Goal: Task Accomplishment & Management: Use online tool/utility

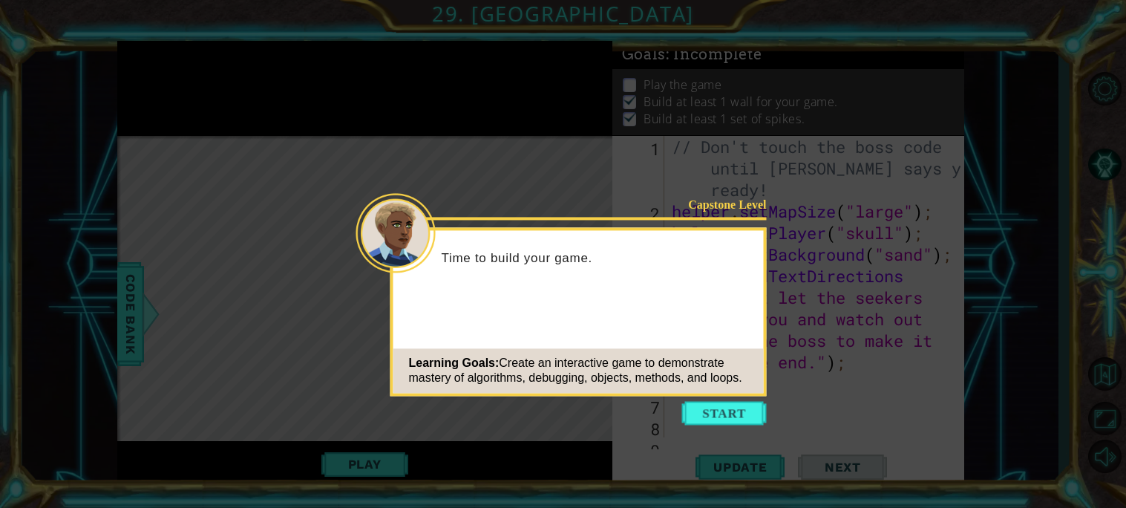
click at [737, 425] on icon at bounding box center [563, 254] width 1126 height 508
click at [746, 416] on button "Start" at bounding box center [724, 413] width 85 height 24
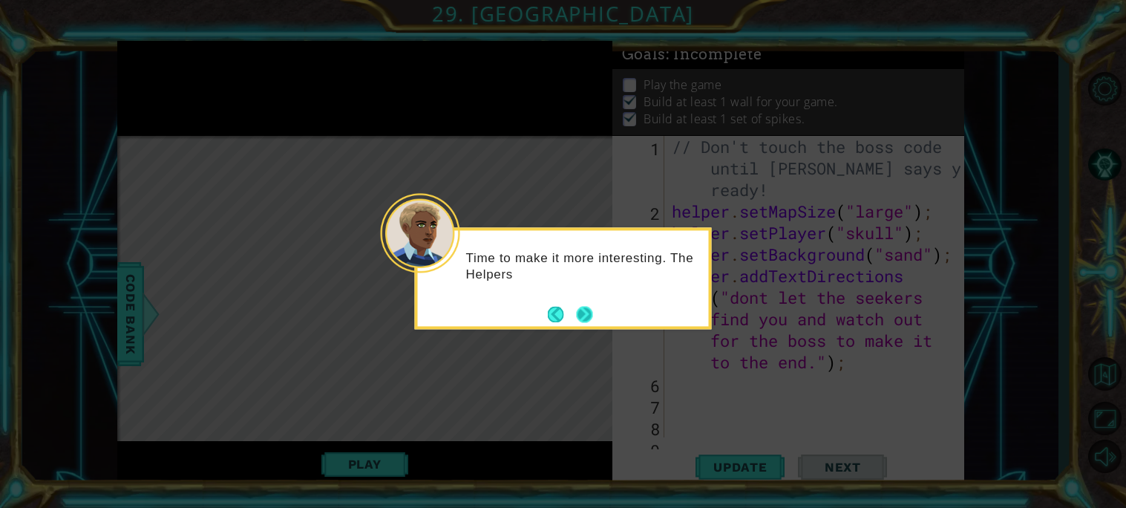
click at [580, 316] on button "Next" at bounding box center [584, 314] width 16 height 16
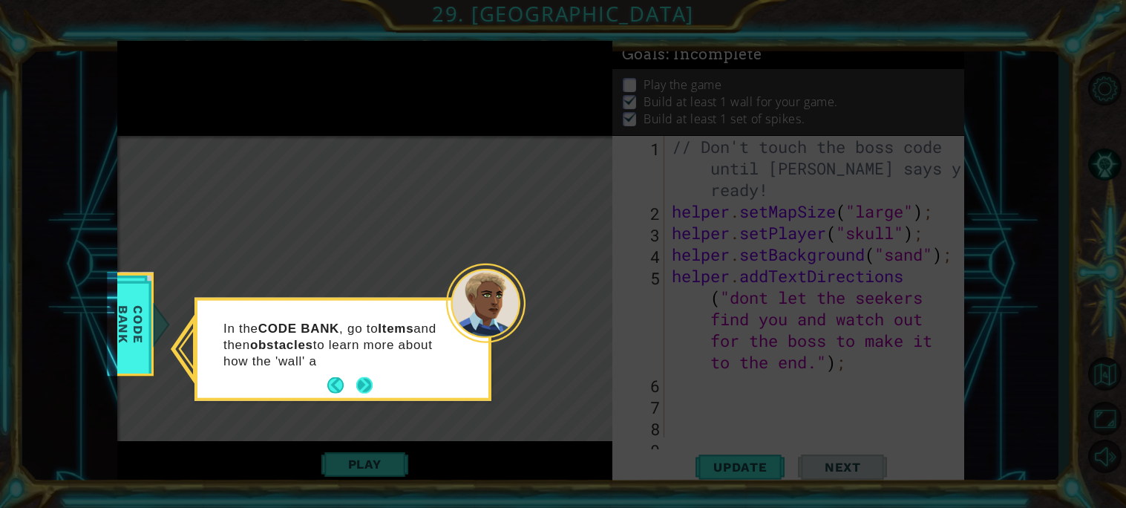
click at [365, 384] on button "Next" at bounding box center [364, 385] width 16 height 16
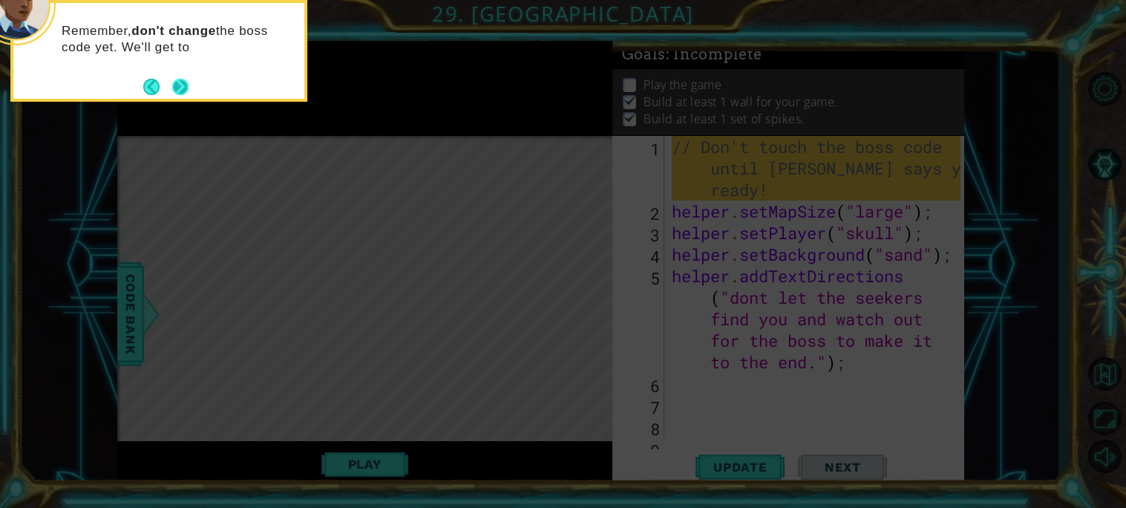
click at [174, 86] on button "Next" at bounding box center [180, 87] width 16 height 16
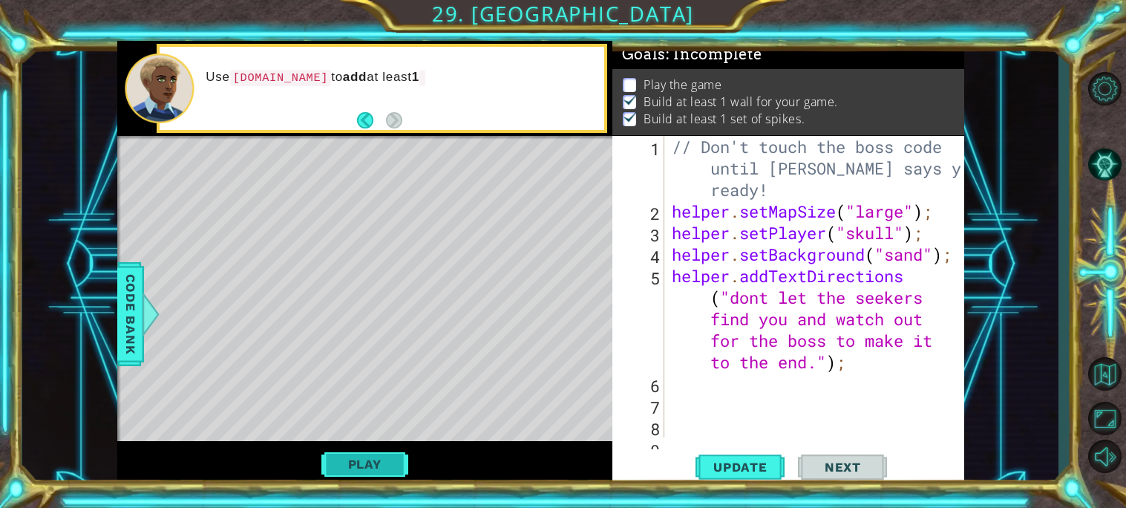
click at [376, 460] on button "Play" at bounding box center [364, 464] width 87 height 28
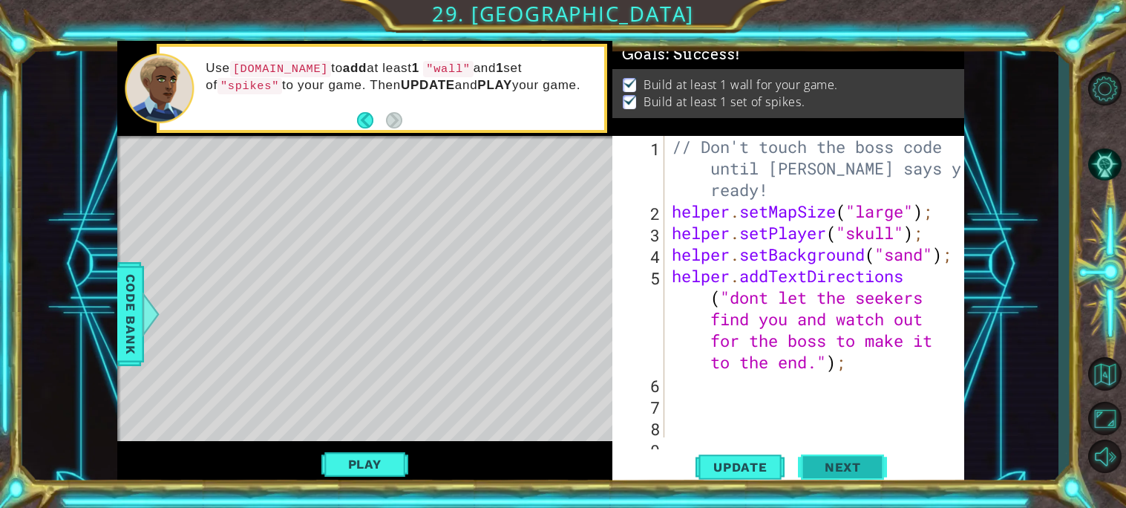
click at [861, 467] on span "Next" at bounding box center [843, 465] width 66 height 15
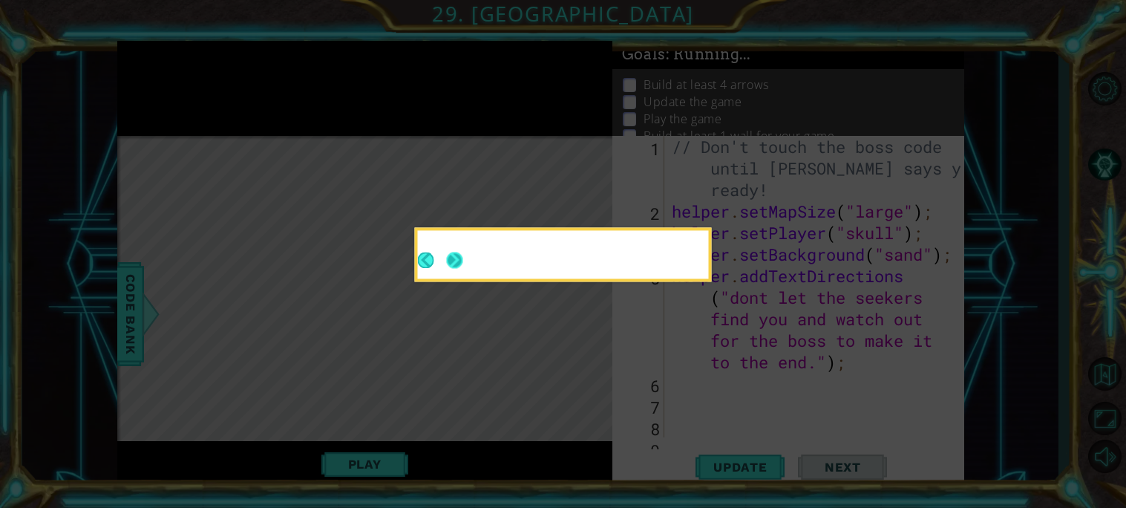
click at [452, 261] on button "Next" at bounding box center [454, 260] width 16 height 16
click at [452, 261] on icon at bounding box center [563, 254] width 1126 height 508
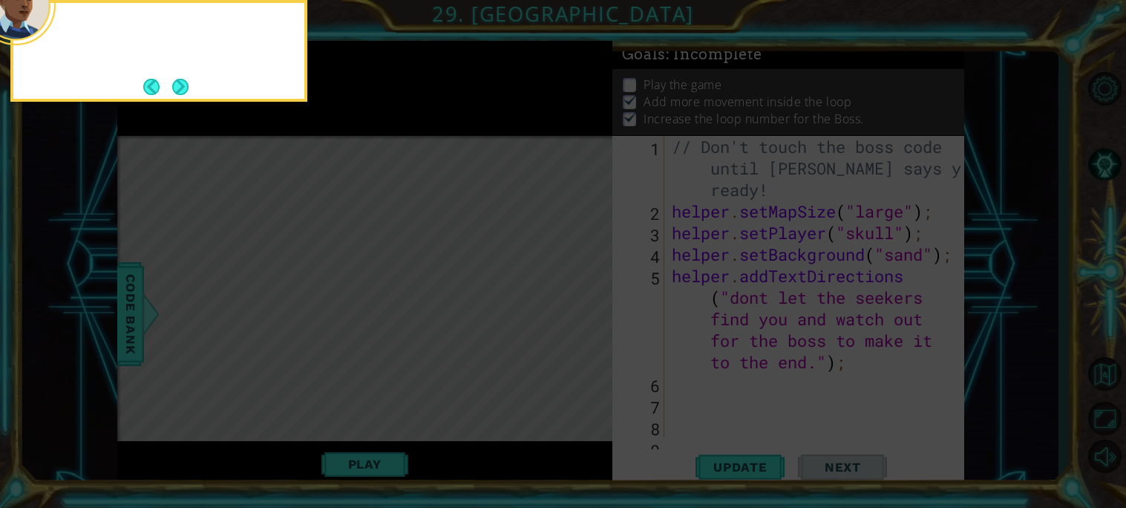
drag, startPoint x: 452, startPoint y: 261, endPoint x: 320, endPoint y: 171, distance: 160.2
click at [452, 261] on icon at bounding box center [563, 75] width 1126 height 863
click at [183, 82] on button "Next" at bounding box center [180, 87] width 16 height 16
drag, startPoint x: 183, startPoint y: 82, endPoint x: 184, endPoint y: 93, distance: 11.2
click at [183, 82] on icon at bounding box center [563, 75] width 1126 height 863
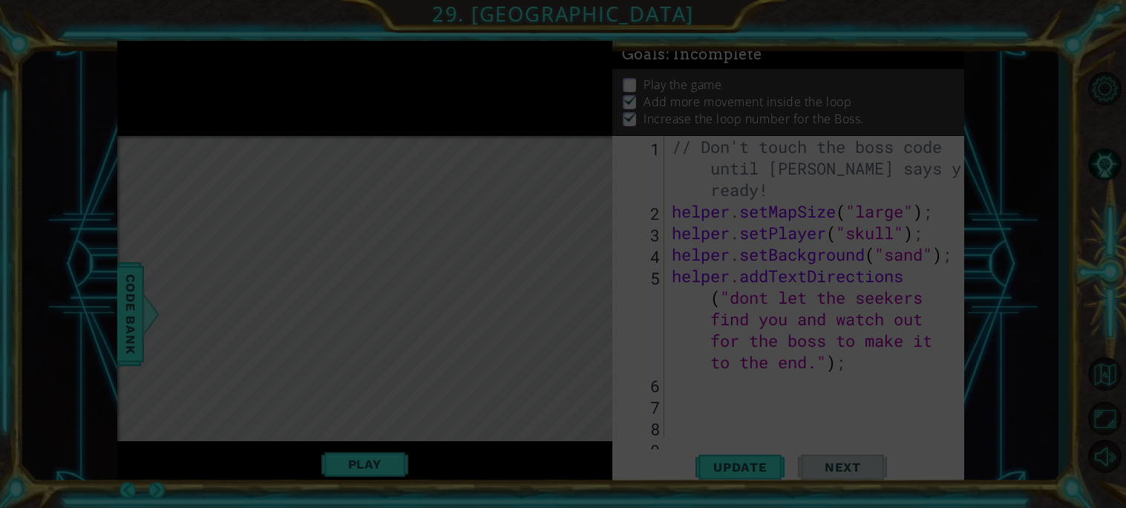
click at [184, 93] on icon at bounding box center [563, 254] width 1126 height 508
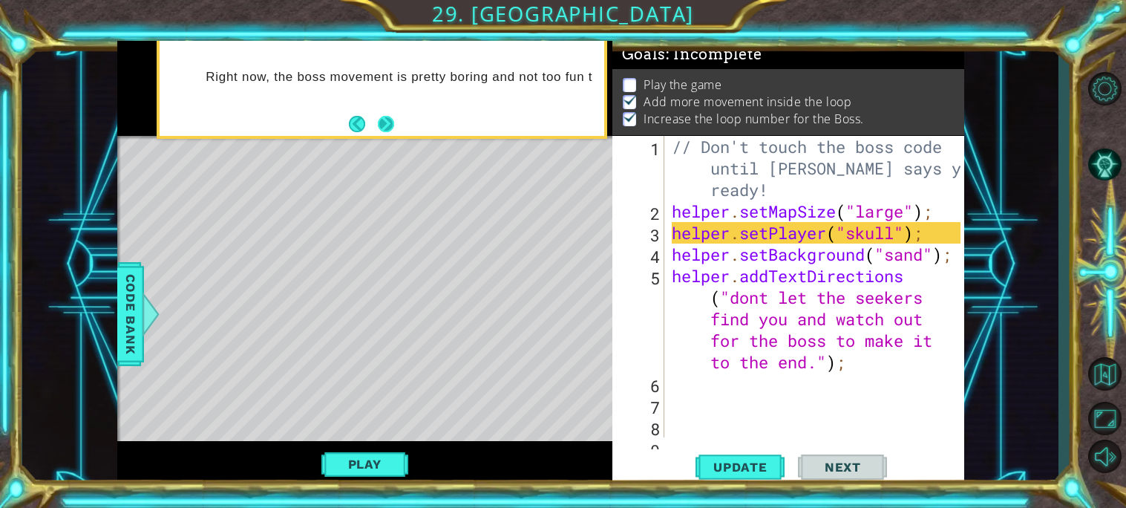
click at [380, 123] on button "Next" at bounding box center [386, 124] width 16 height 16
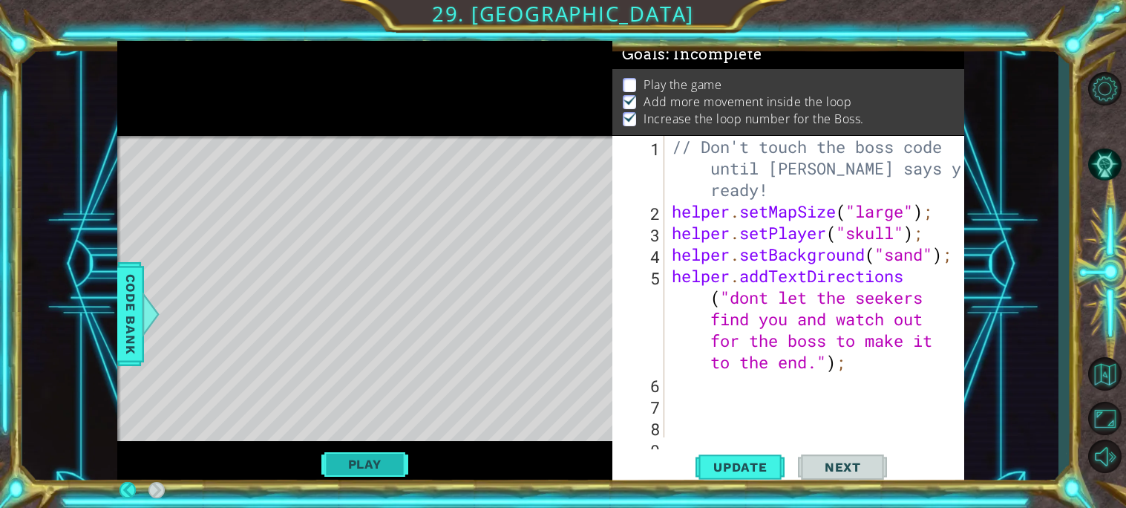
click at [372, 460] on button "Play" at bounding box center [364, 464] width 87 height 28
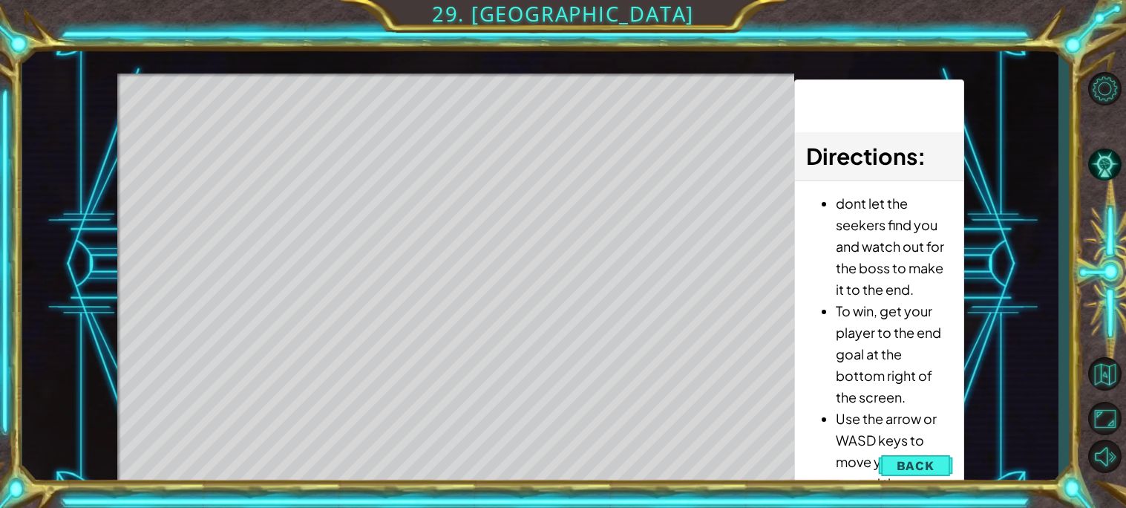
click at [887, 445] on li "Use the arrow or WASD keys to move your player around the map." at bounding box center [894, 451] width 116 height 86
click at [923, 459] on span "Back" at bounding box center [916, 465] width 38 height 15
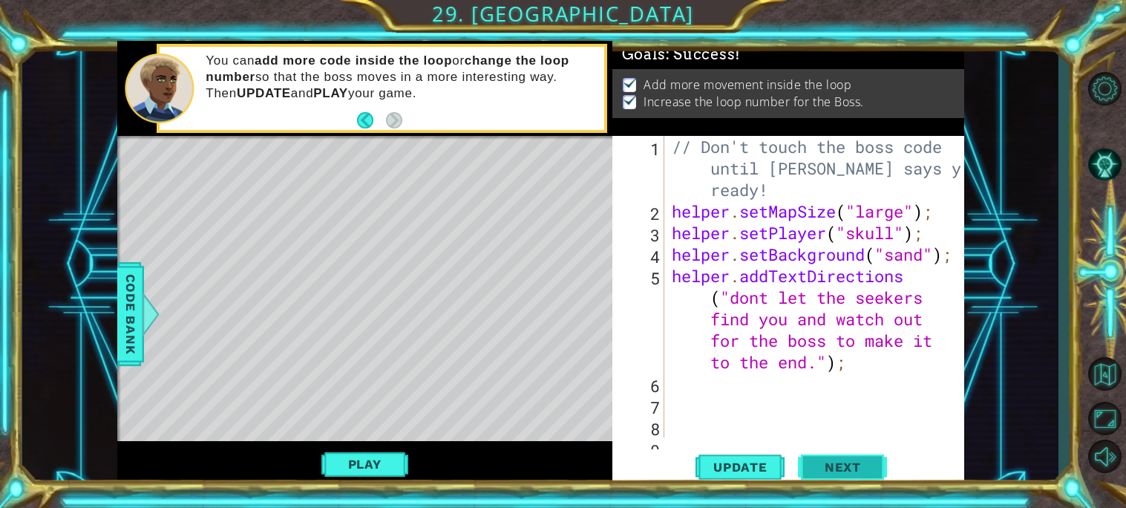
click at [879, 470] on button "Next" at bounding box center [842, 468] width 89 height 35
click at [839, 470] on body "1 ההההההההההההההההההההההההההההההההההההההההההההההההההההההההההההההההההההההההההההה…" at bounding box center [563, 254] width 1126 height 508
click at [834, 460] on body "1 ההההההההההההההההההההההההההההההההההההההההההההההההההההההההההההההההההההההההההההה…" at bounding box center [563, 254] width 1126 height 508
click at [831, 459] on body "1 ההההההההההההההההההההההההההההההההההההההההההההההההההההההההההההההההההההההההההההה…" at bounding box center [563, 254] width 1126 height 508
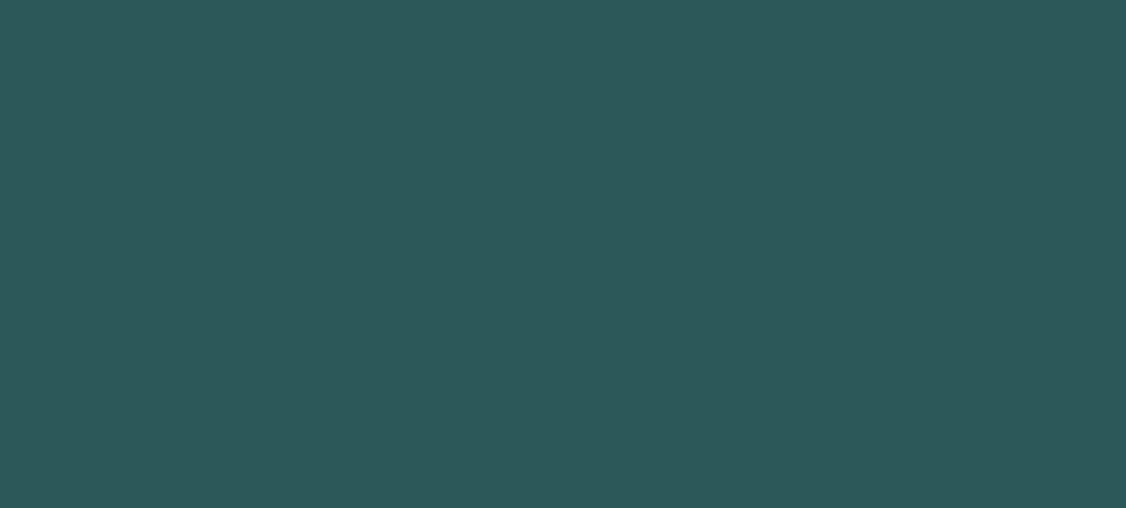
click at [831, 459] on body "Got it" at bounding box center [563, 254] width 1126 height 508
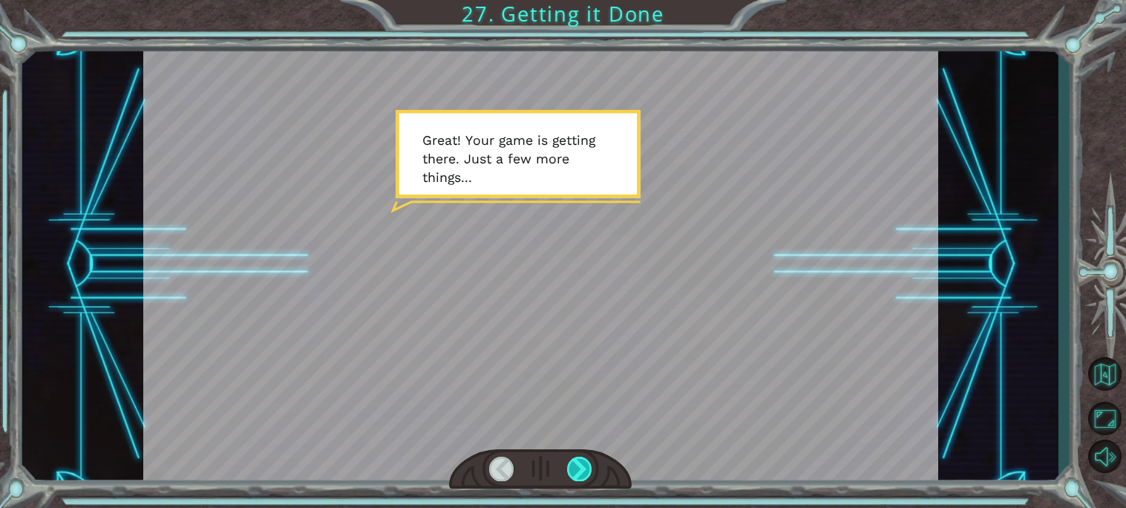
click at [585, 467] on div at bounding box center [579, 469] width 25 height 24
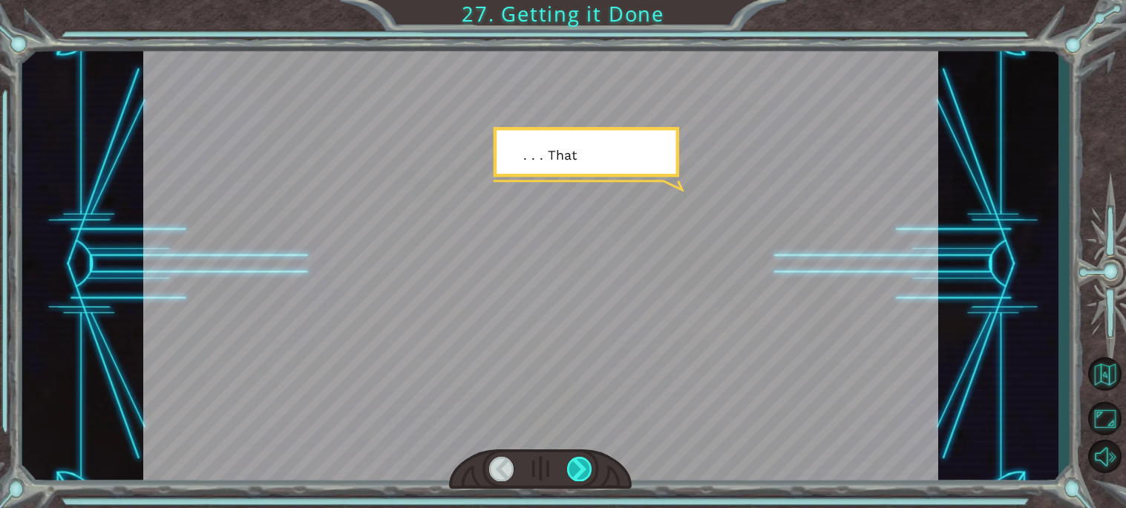
click at [583, 462] on div at bounding box center [579, 469] width 25 height 24
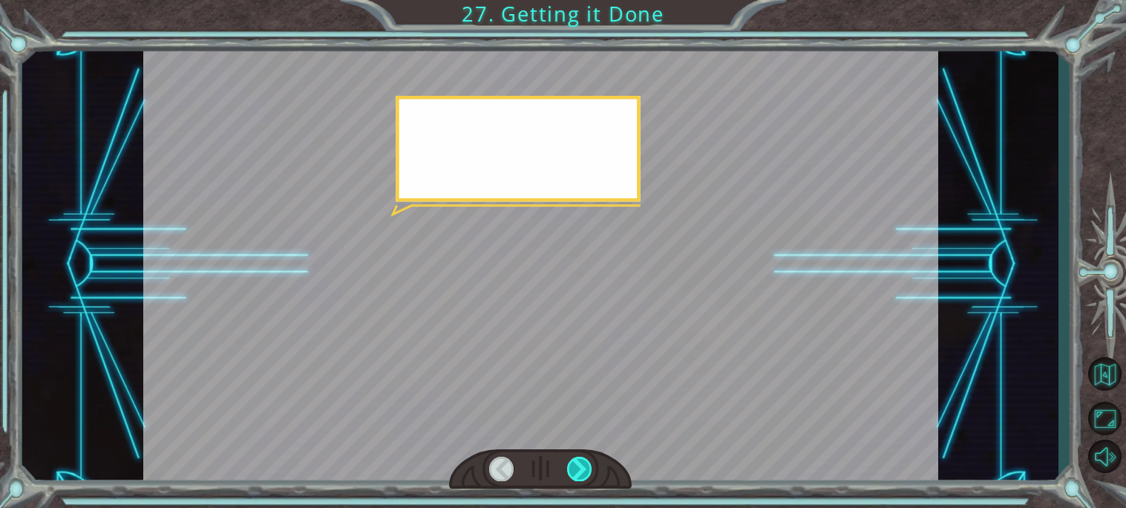
click at [583, 462] on div at bounding box center [579, 469] width 25 height 24
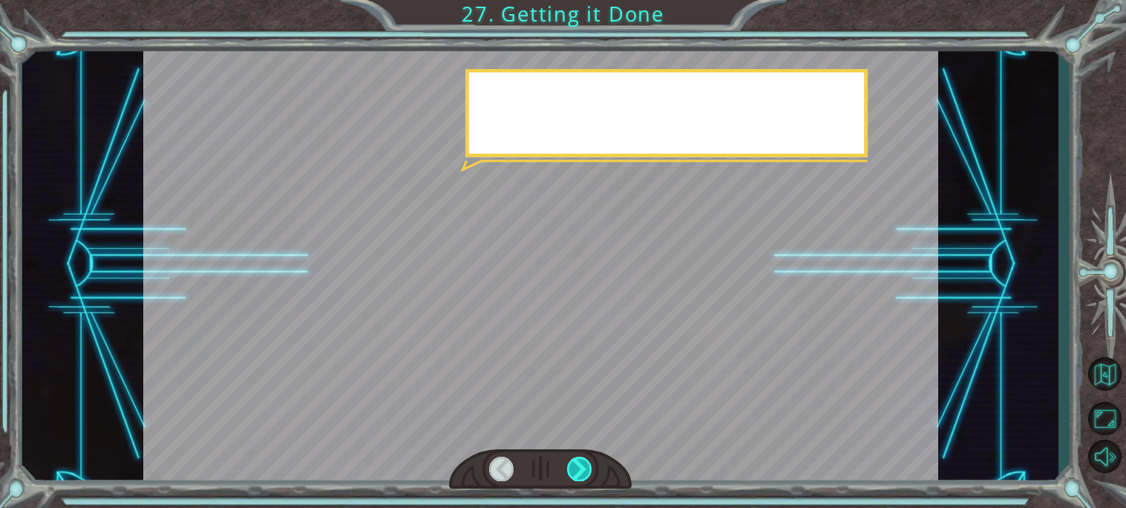
click at [583, 462] on div at bounding box center [579, 469] width 25 height 24
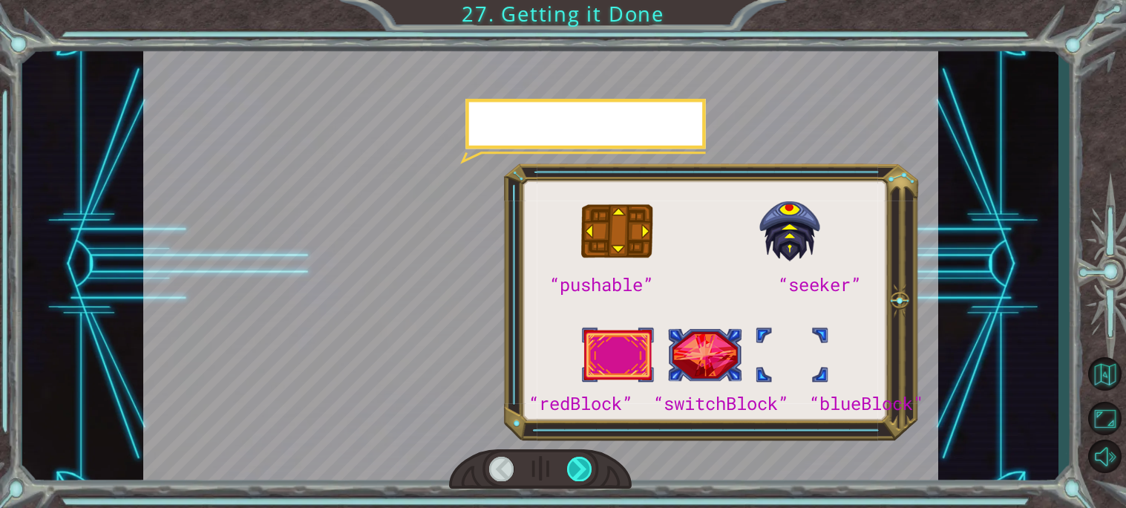
click at [583, 462] on div at bounding box center [579, 469] width 25 height 24
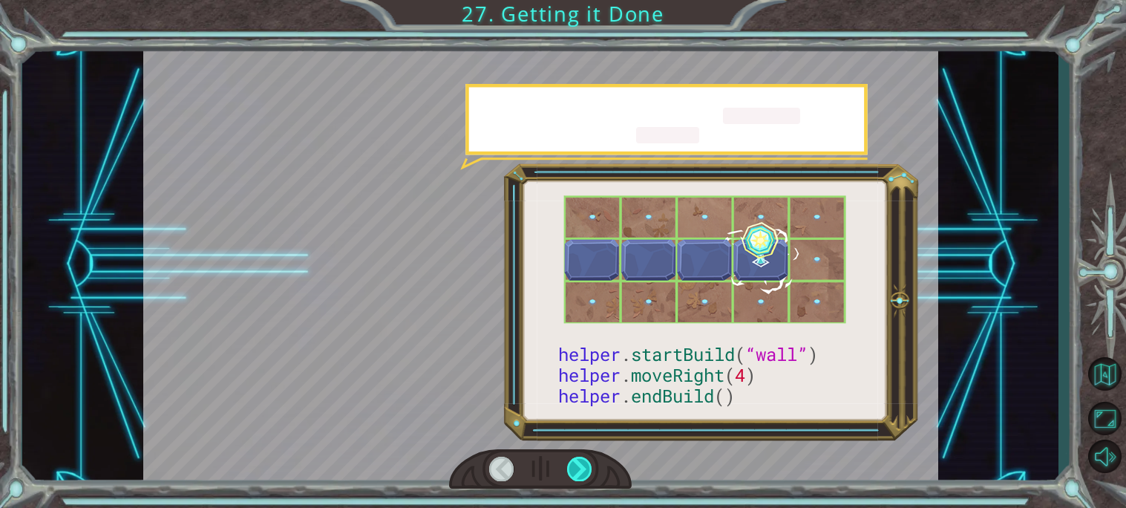
click at [583, 462] on div at bounding box center [579, 469] width 25 height 24
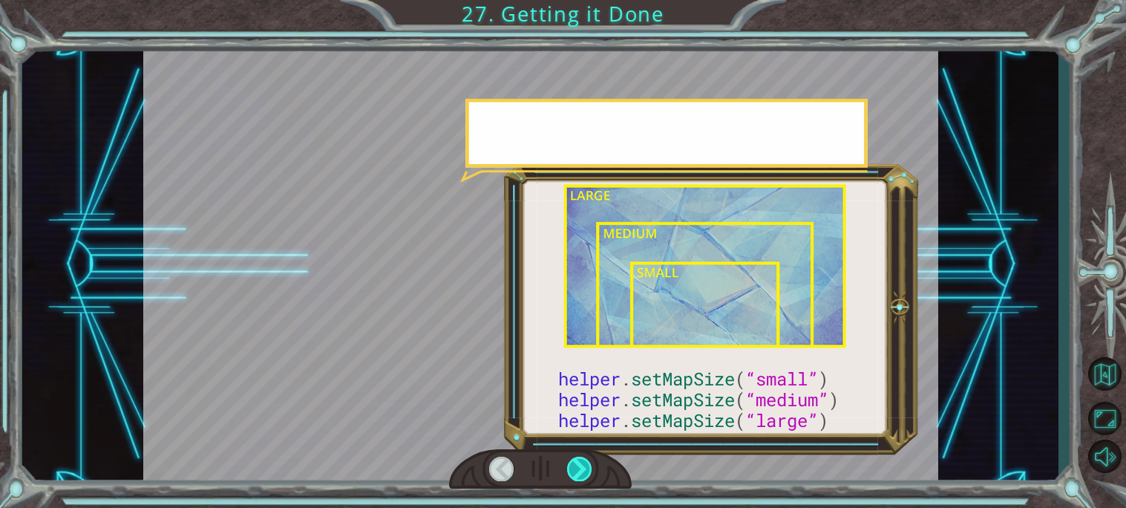
click at [583, 462] on div at bounding box center [579, 469] width 25 height 24
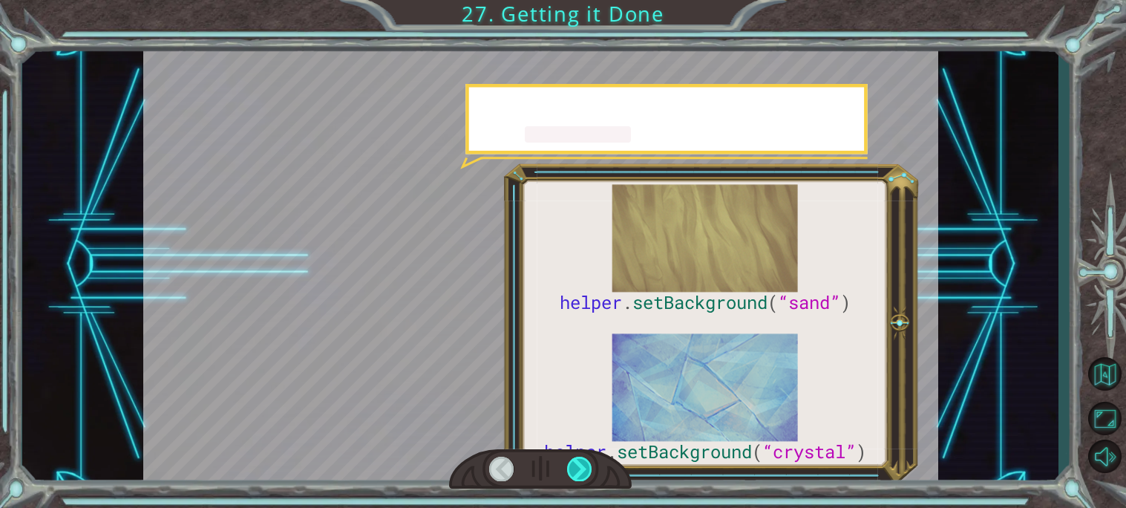
click at [583, 462] on div at bounding box center [579, 469] width 25 height 24
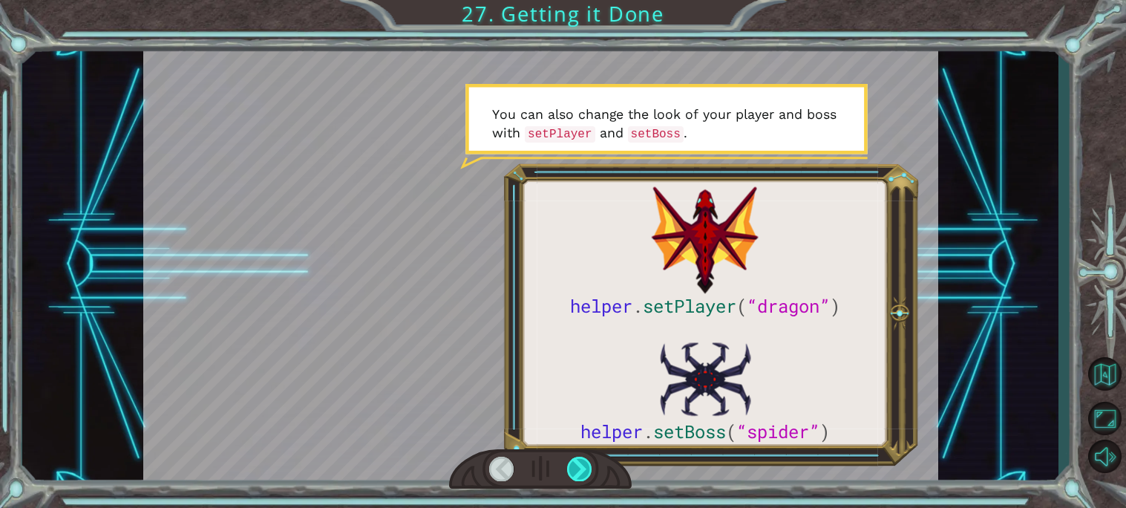
click at [569, 474] on div at bounding box center [579, 469] width 25 height 24
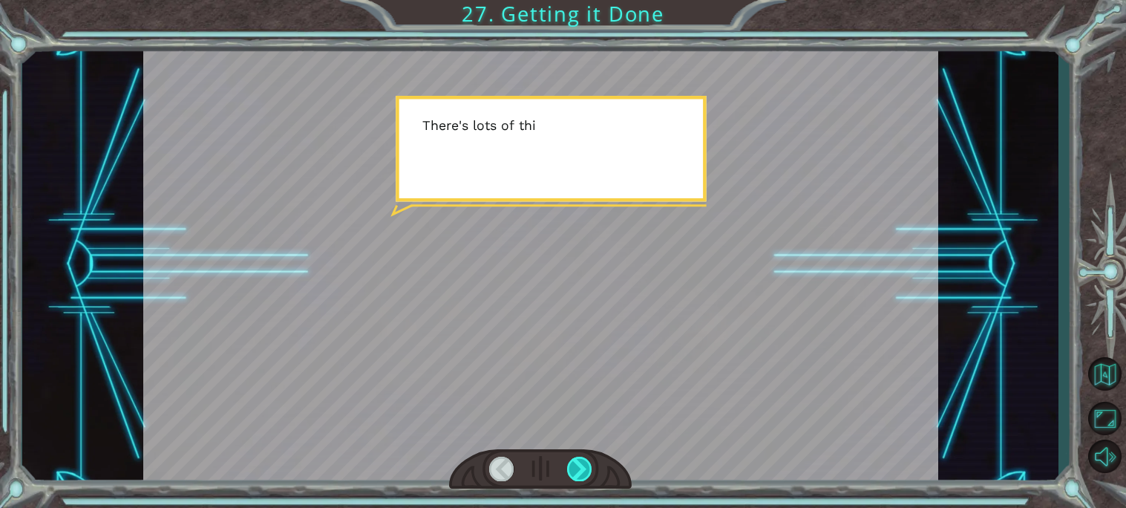
click at [575, 473] on div at bounding box center [579, 469] width 25 height 24
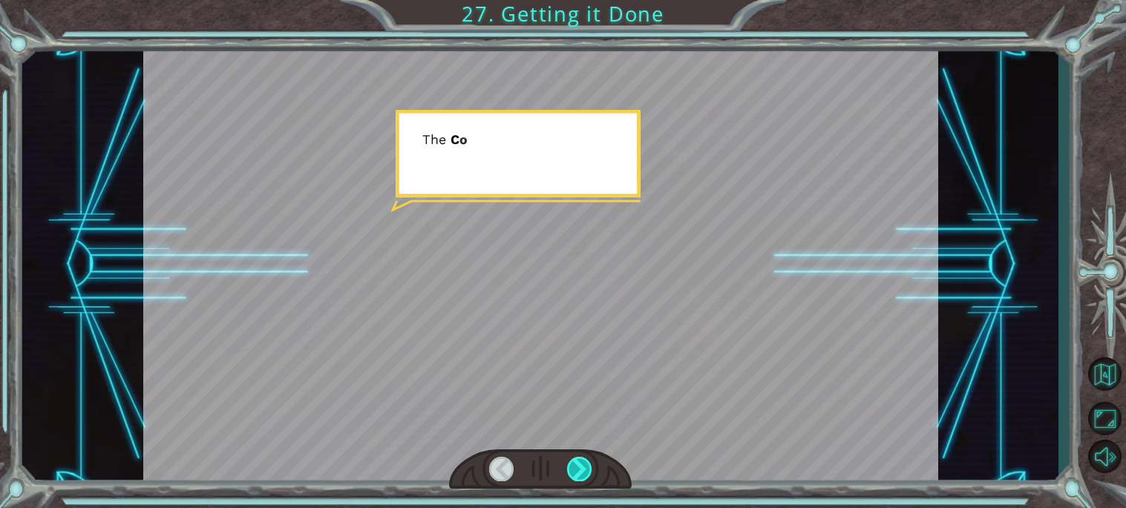
click at [575, 473] on div at bounding box center [579, 469] width 25 height 24
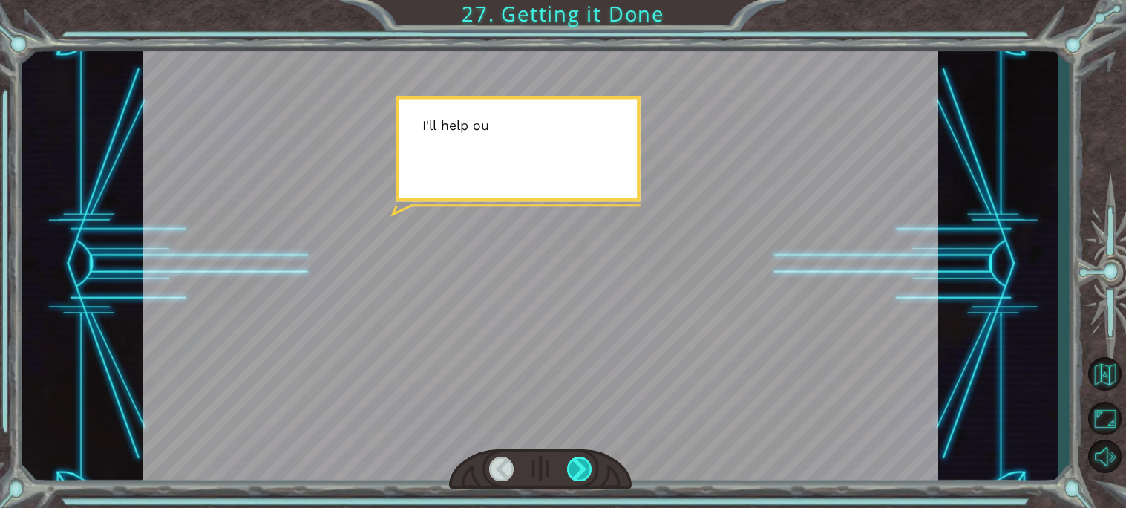
click at [575, 473] on div at bounding box center [579, 469] width 25 height 24
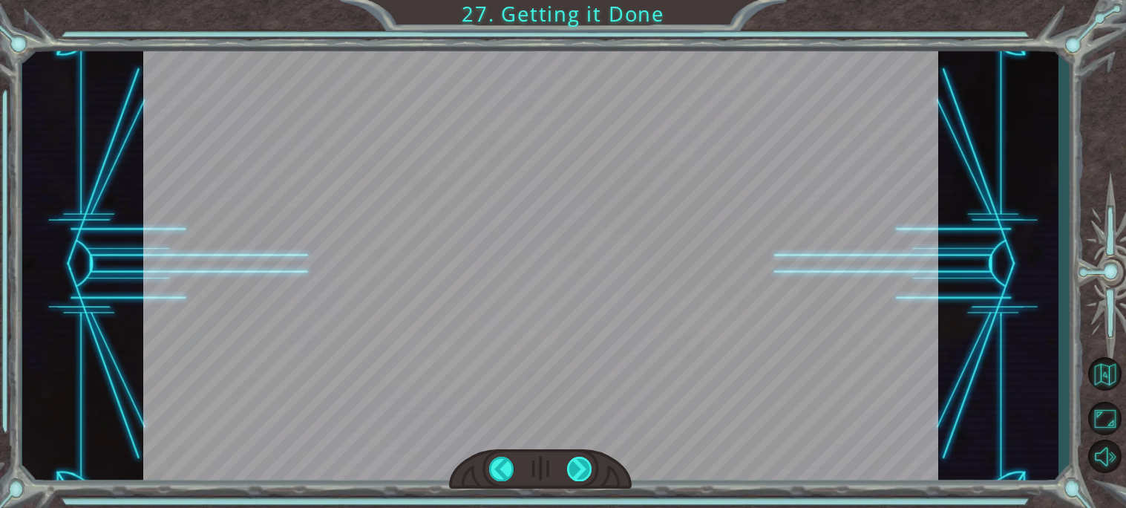
click at [575, 473] on div at bounding box center [579, 469] width 25 height 24
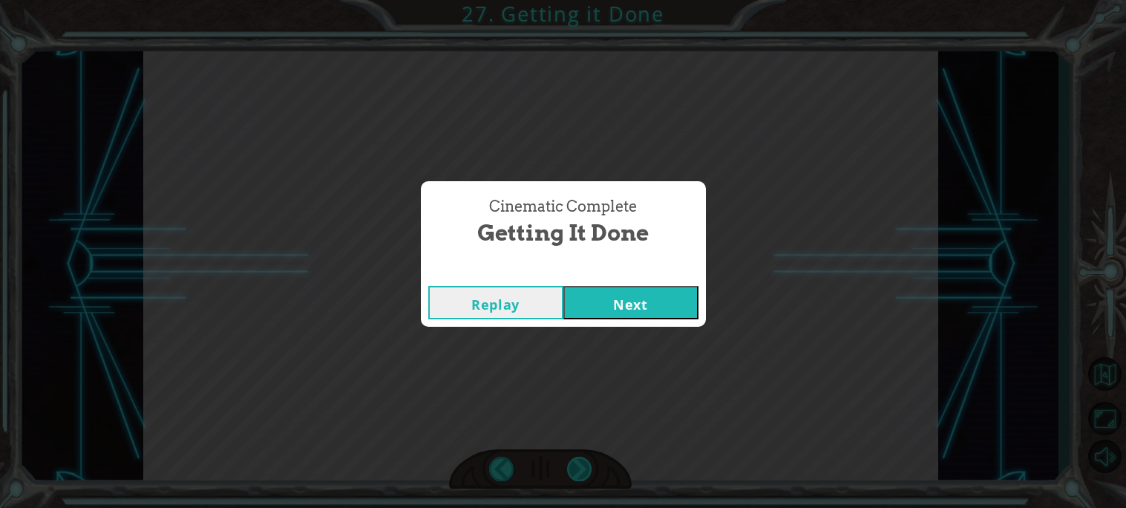
click at [575, 473] on div "Cinematic Complete Getting it Done Replay Next" at bounding box center [563, 254] width 1126 height 508
click at [632, 307] on button "Next" at bounding box center [630, 302] width 135 height 33
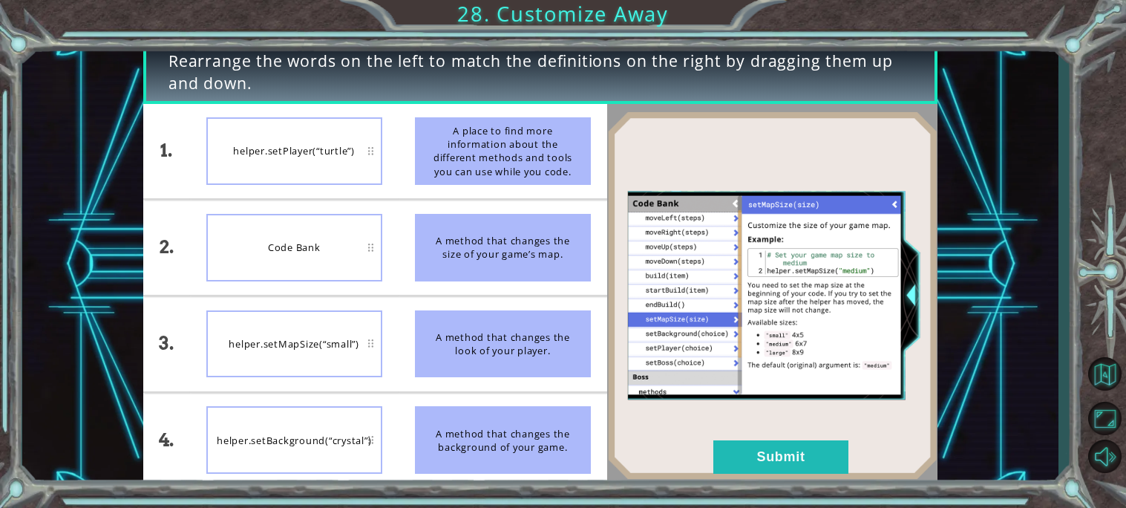
drag, startPoint x: 495, startPoint y: 171, endPoint x: 334, endPoint y: 197, distance: 163.2
click at [334, 197] on div "1. 2. 3. 4. helper.setPlayer(“turtle”) Code Bank helper.setMapSize(“small”) hel…" at bounding box center [375, 296] width 464 height 384
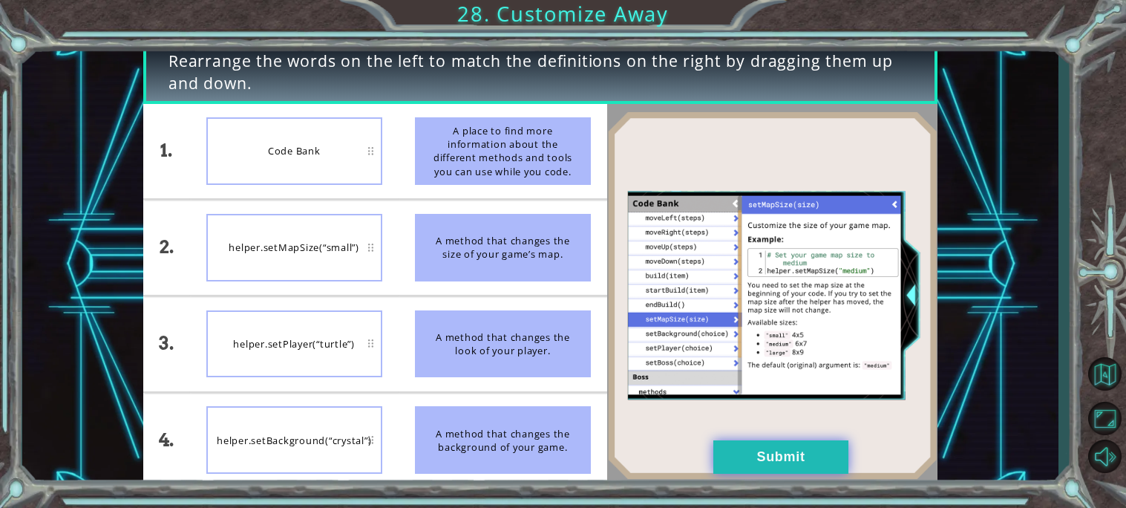
click at [782, 447] on button "Submit" at bounding box center [780, 456] width 135 height 33
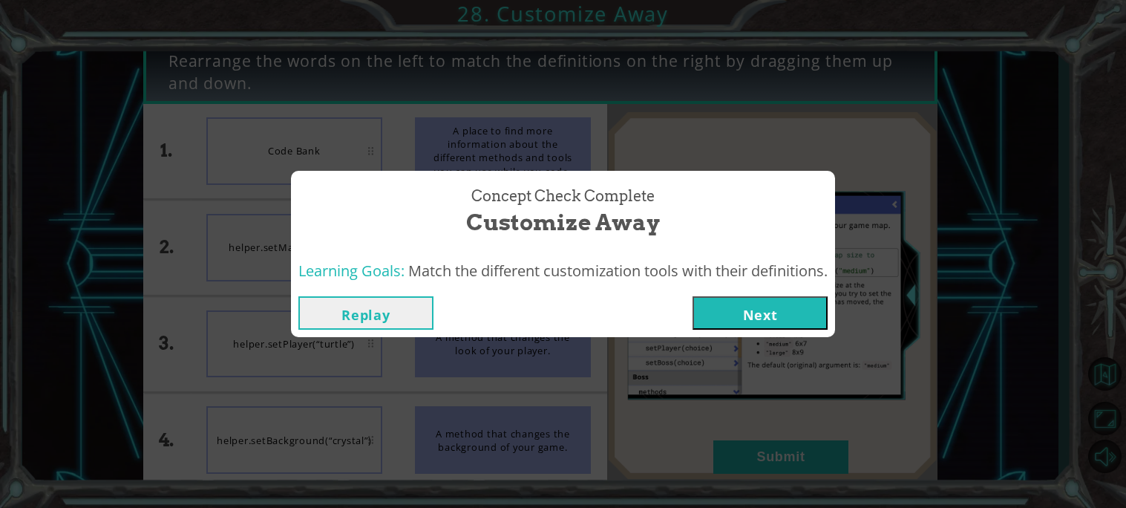
click at [774, 306] on button "Next" at bounding box center [760, 312] width 135 height 33
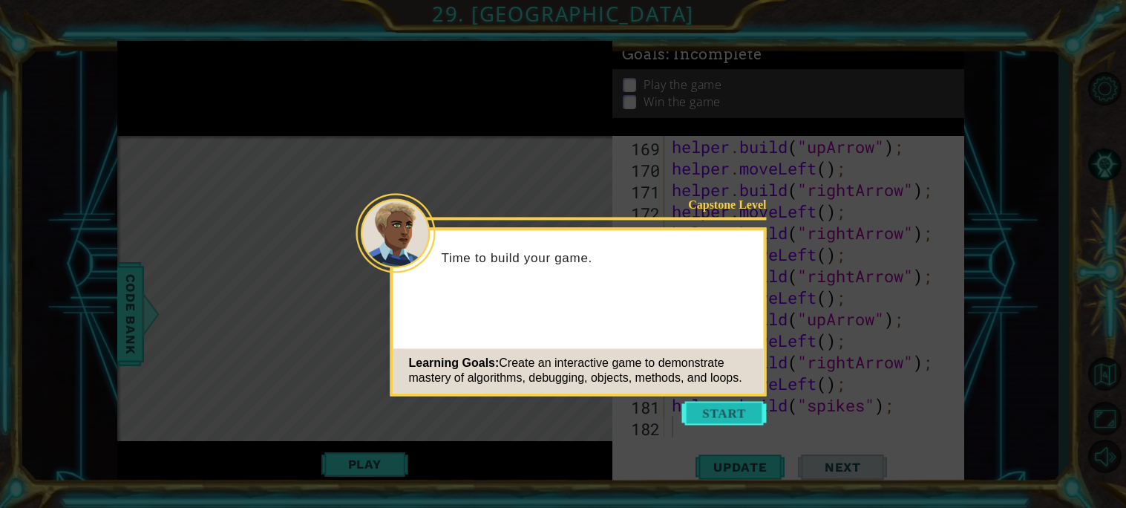
scroll to position [3789, 0]
click at [696, 419] on button "Start" at bounding box center [724, 413] width 85 height 24
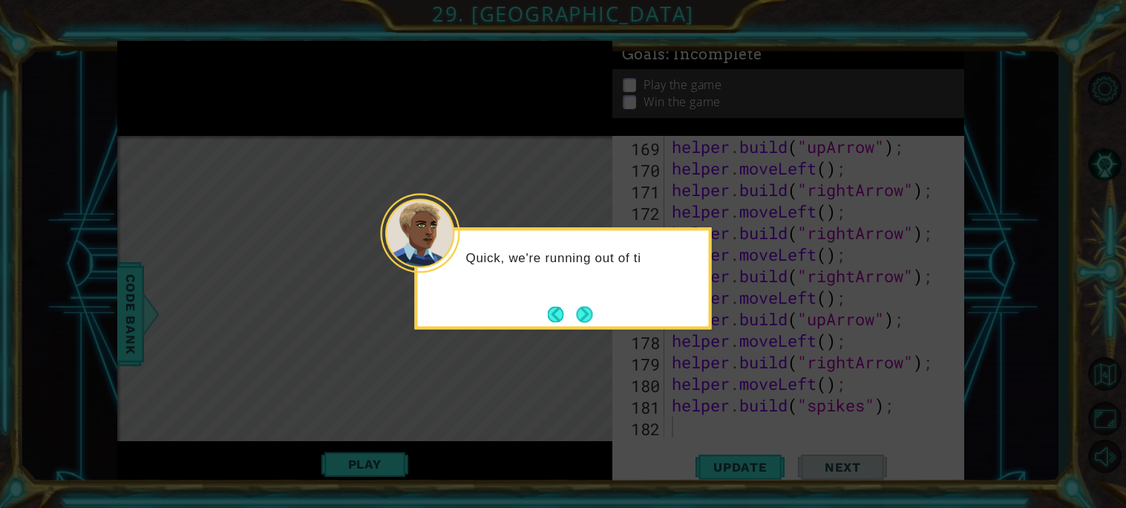
click at [599, 311] on div "Quick, we're running out of ti" at bounding box center [563, 278] width 297 height 102
click at [592, 313] on button "Next" at bounding box center [584, 314] width 16 height 16
click at [592, 315] on button "Next" at bounding box center [584, 314] width 16 height 16
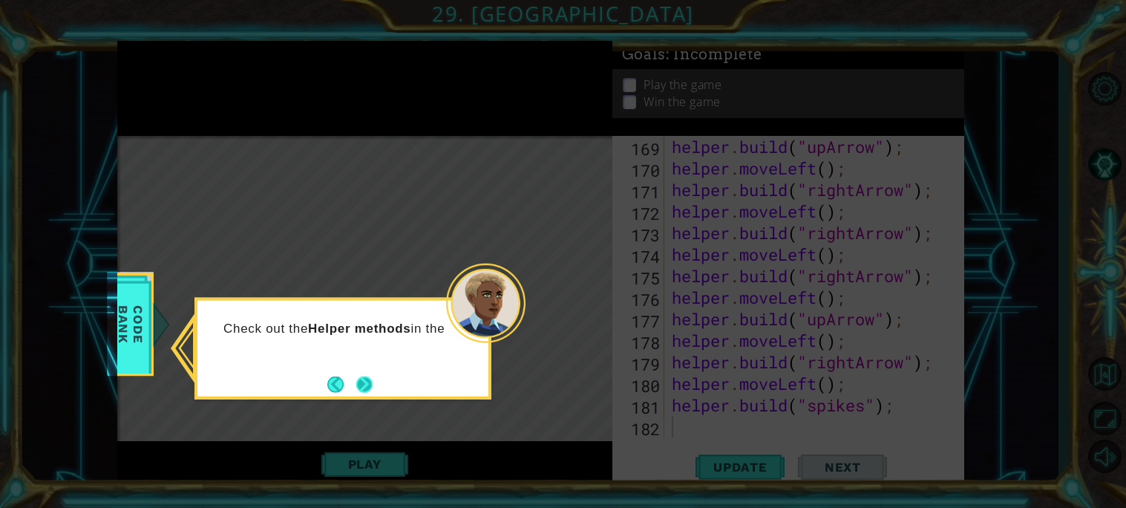
click at [363, 390] on button "Next" at bounding box center [364, 384] width 16 height 16
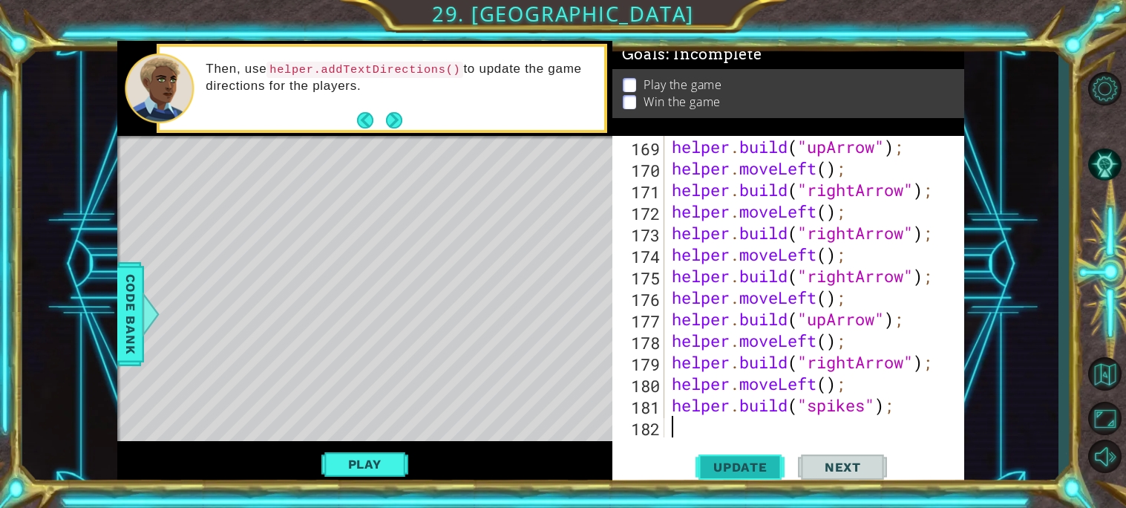
click at [733, 465] on span "Update" at bounding box center [741, 467] width 84 height 15
